Goal: Transaction & Acquisition: Purchase product/service

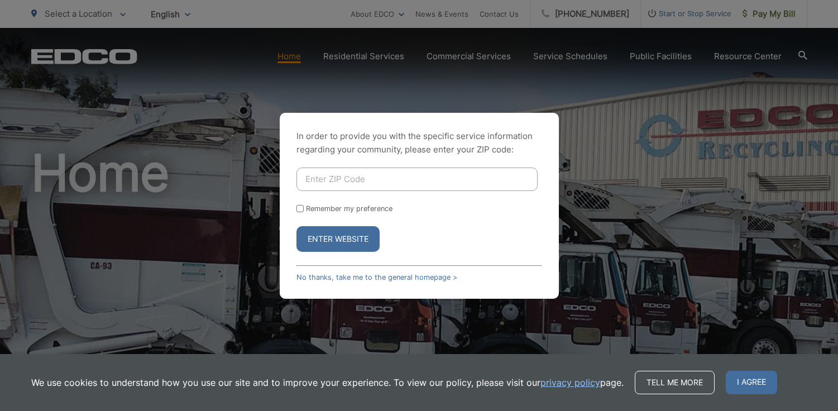
click at [349, 176] on input "Enter ZIP Code" at bounding box center [416, 178] width 241 height 23
type input "92024"
click at [361, 238] on button "Enter Website" at bounding box center [337, 239] width 83 height 26
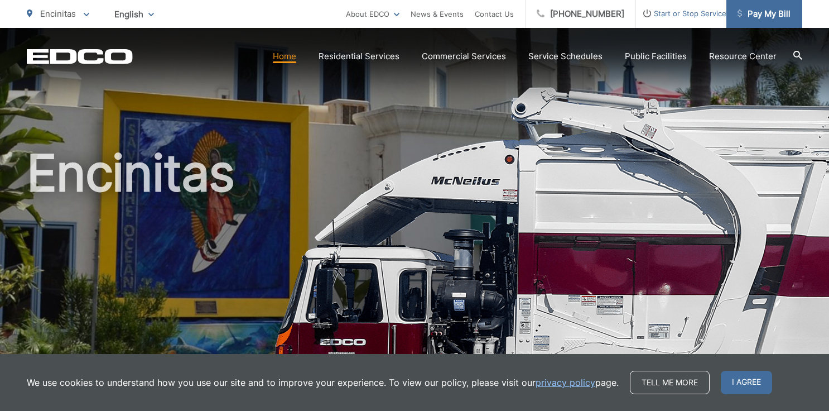
click at [741, 15] on icon at bounding box center [740, 13] width 4 height 8
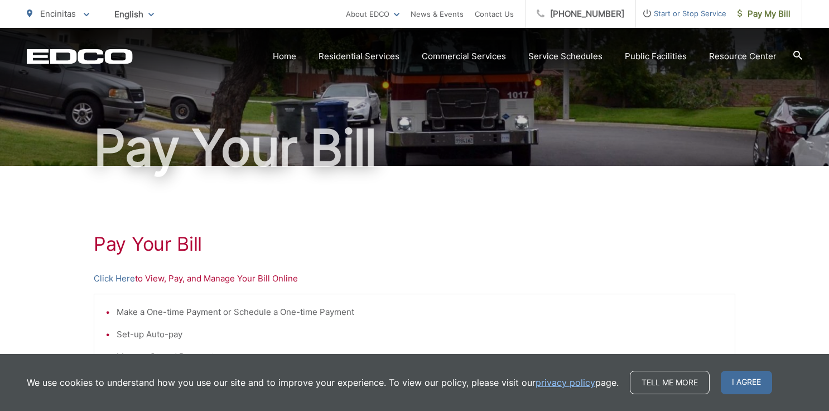
scroll to position [61, 0]
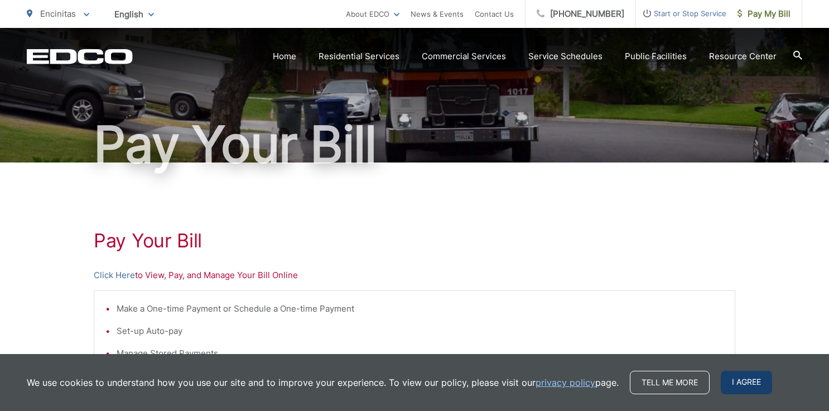
click at [733, 373] on span "I agree" at bounding box center [746, 382] width 51 height 23
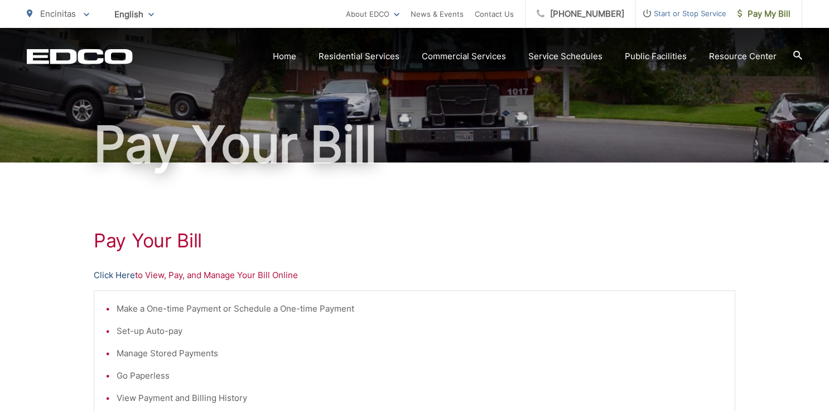
click at [116, 278] on link "Click Here" at bounding box center [114, 274] width 41 height 13
